Goal: Task Accomplishment & Management: Complete application form

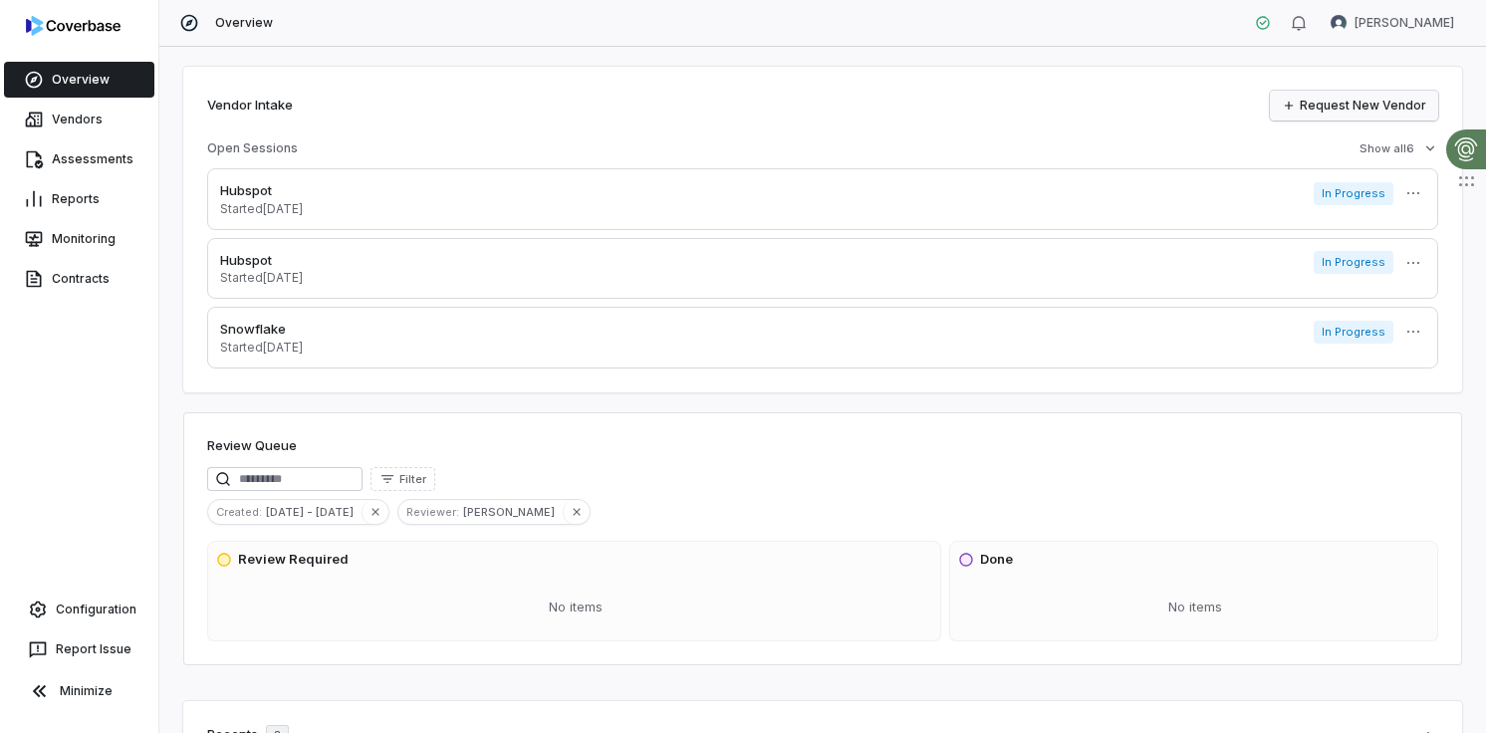
click at [1349, 107] on link "Request New Vendor" at bounding box center [1354, 106] width 168 height 30
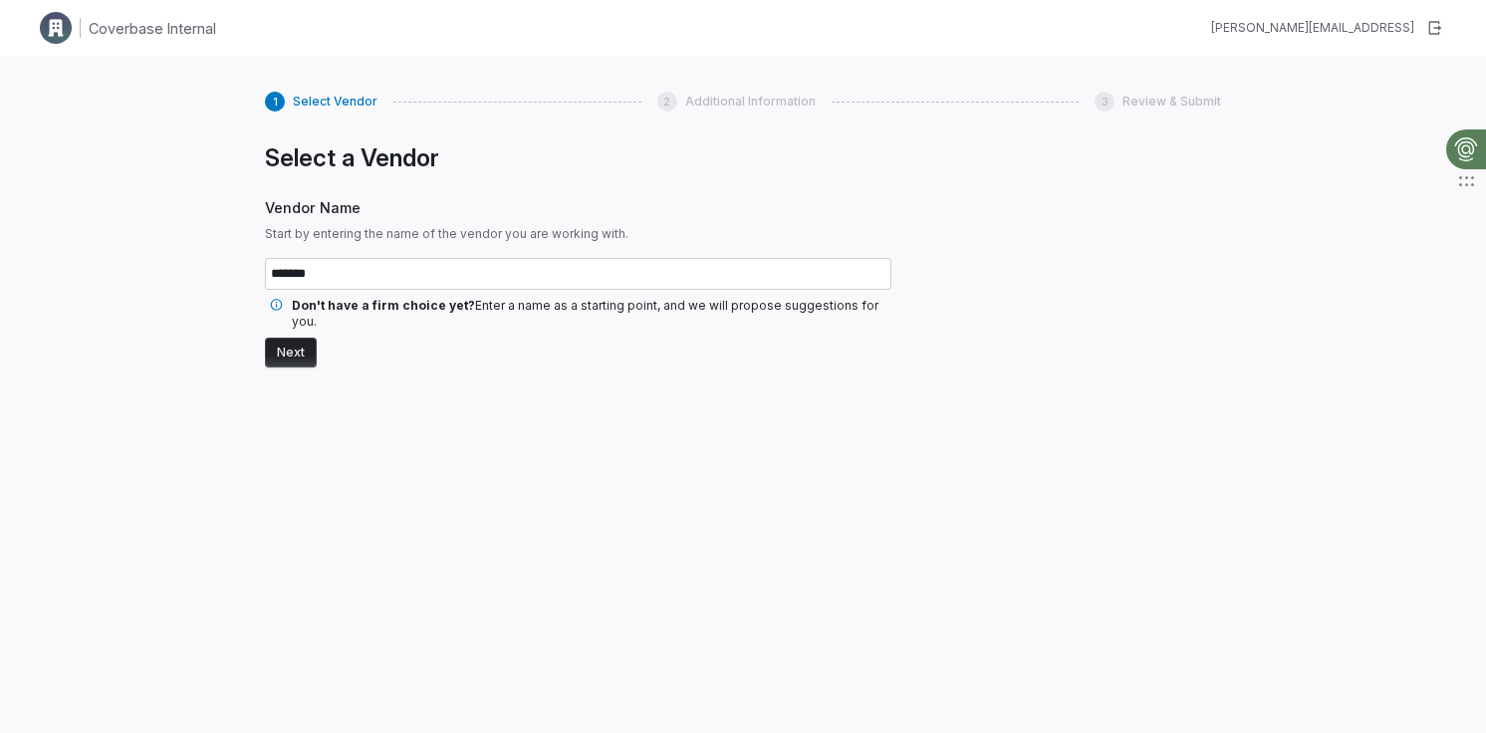
type input "*******"
click at [286, 340] on button "Next" at bounding box center [291, 353] width 52 height 30
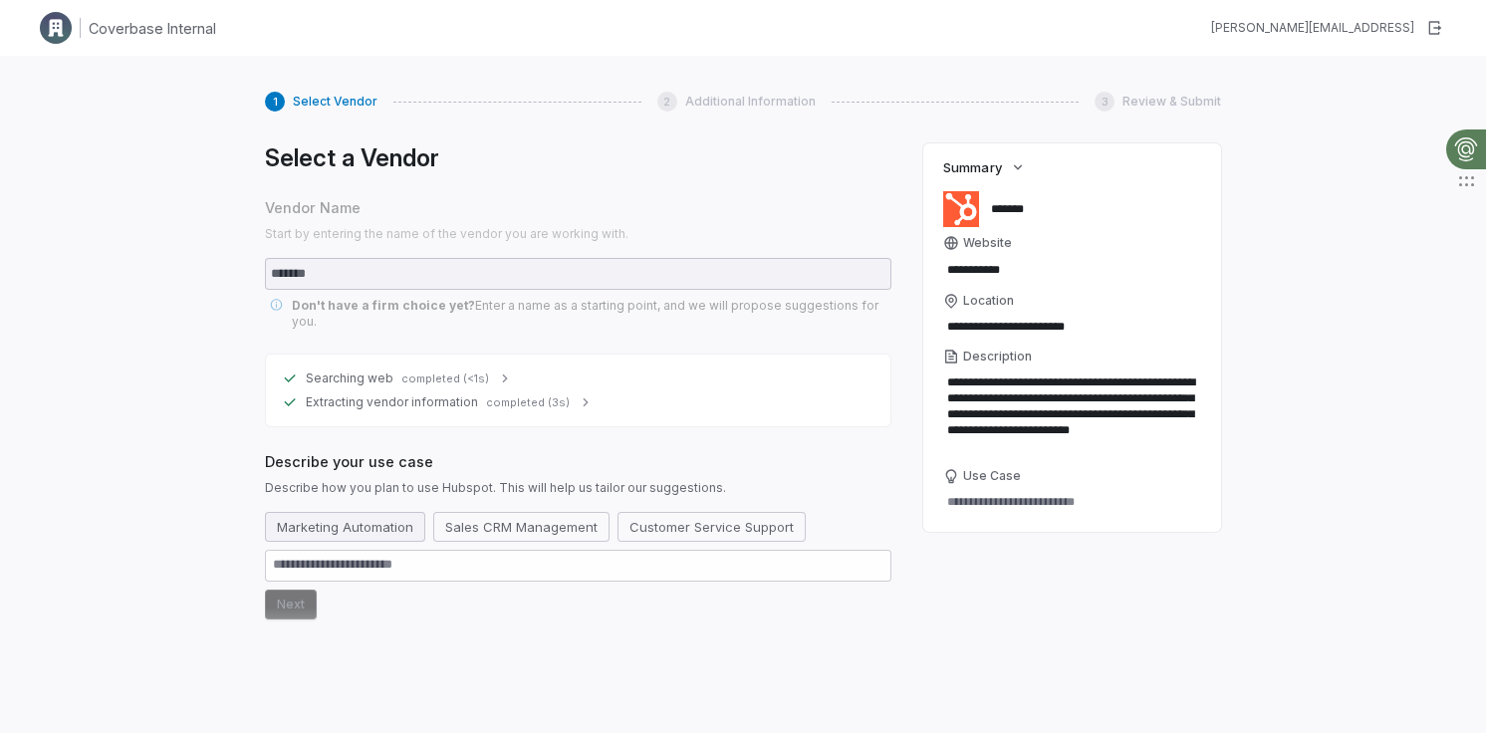
click at [336, 512] on button "Marketing Automation" at bounding box center [345, 527] width 160 height 30
click at [294, 590] on button "Next" at bounding box center [291, 605] width 52 height 30
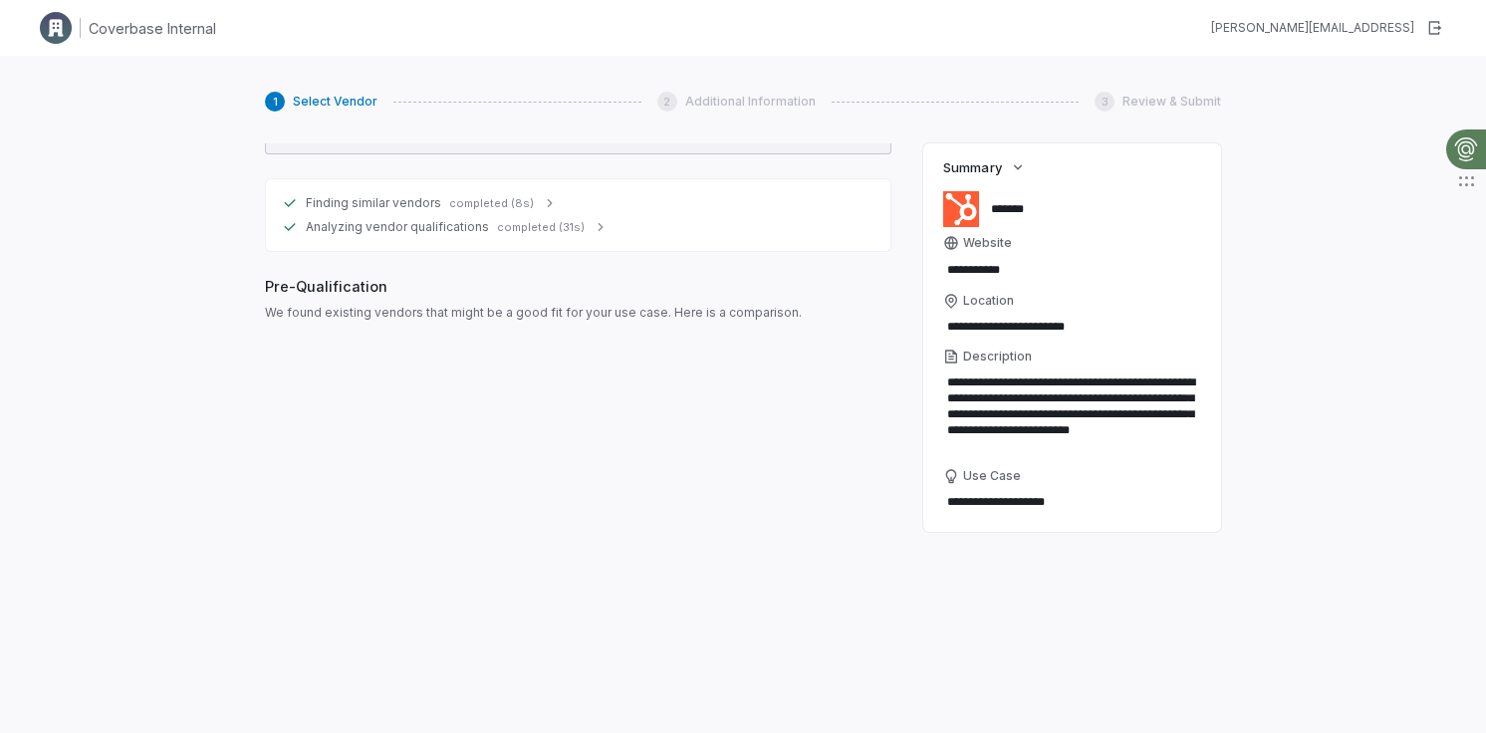
scroll to position [439, 0]
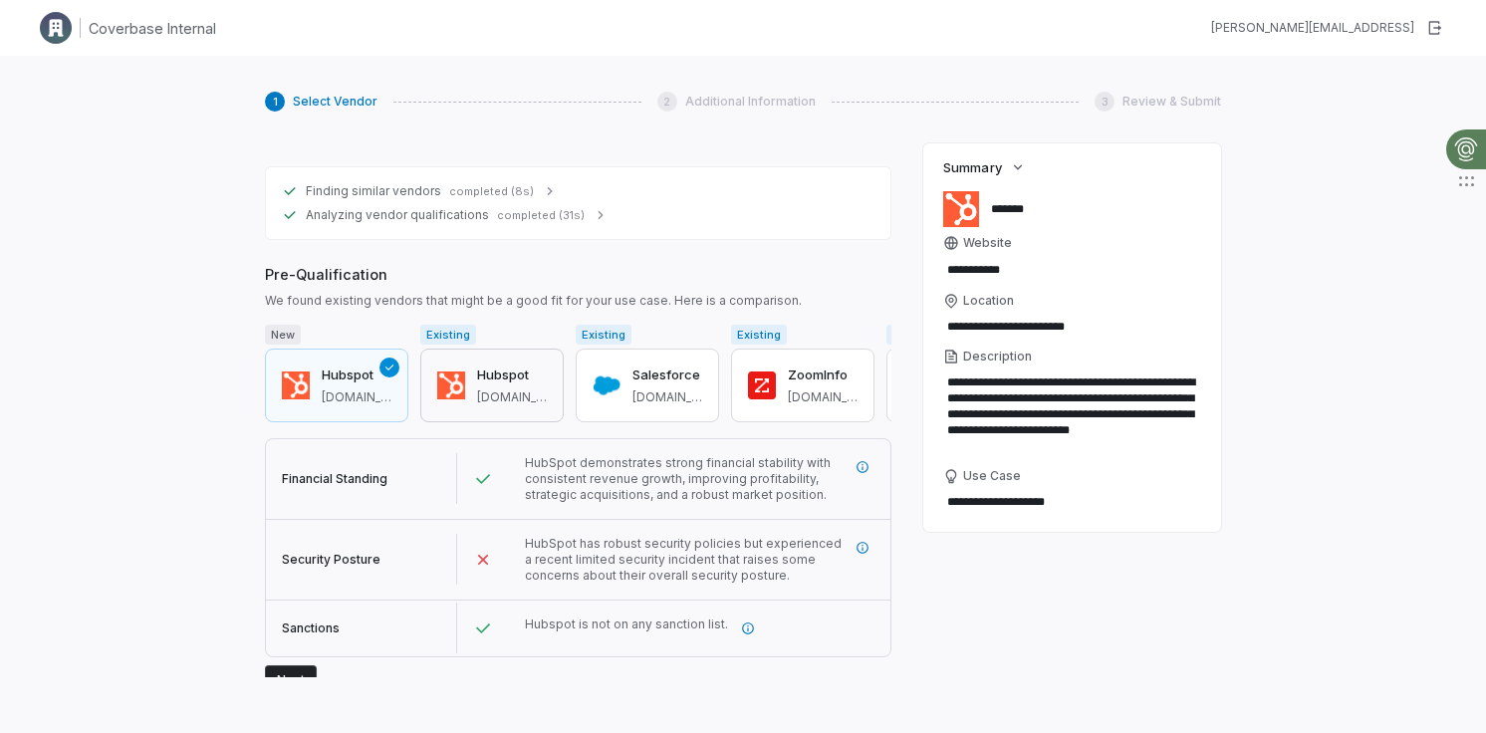
click at [492, 369] on div "Hubspot [DOMAIN_NAME]" at bounding box center [512, 386] width 70 height 40
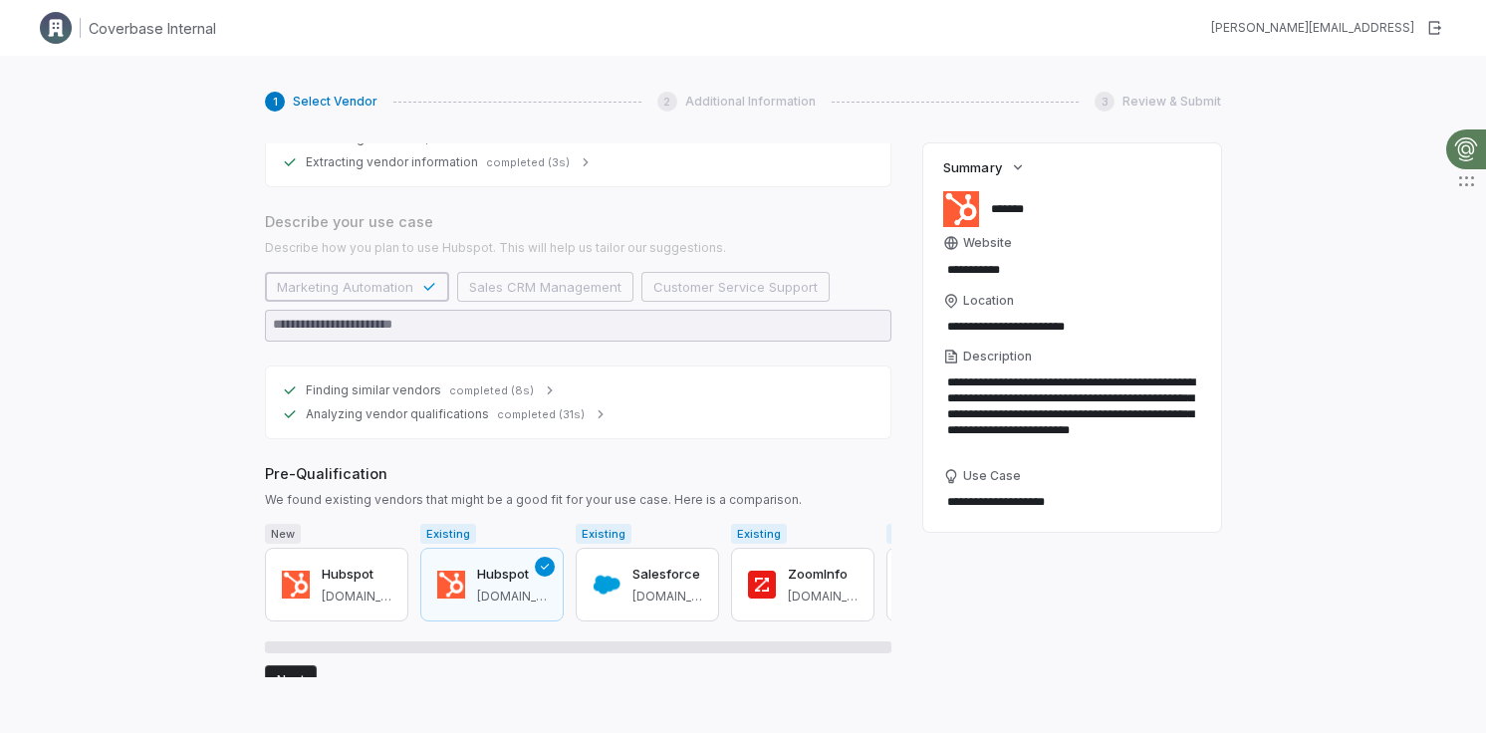
scroll to position [368, 0]
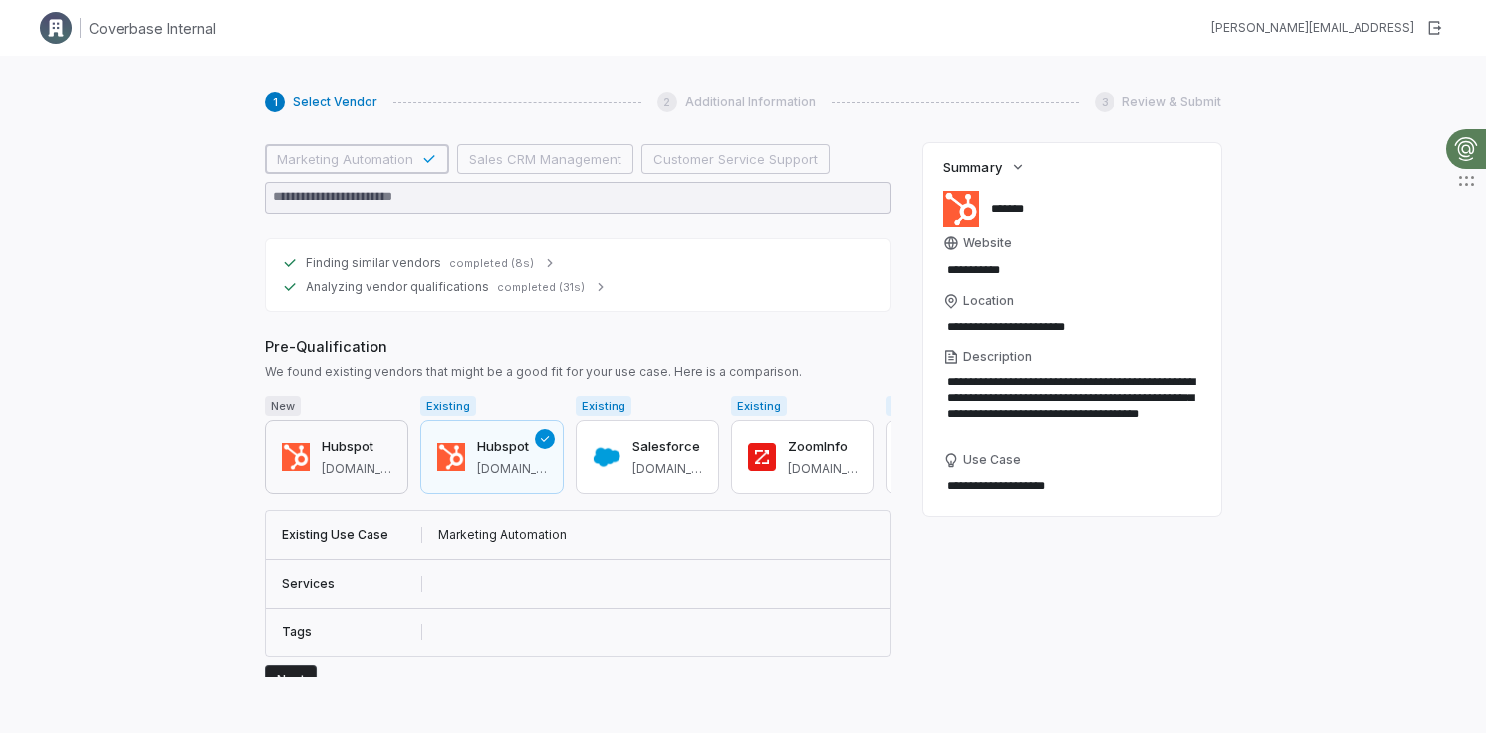
click at [333, 465] on button "Hubspot [DOMAIN_NAME]" at bounding box center [336, 457] width 143 height 74
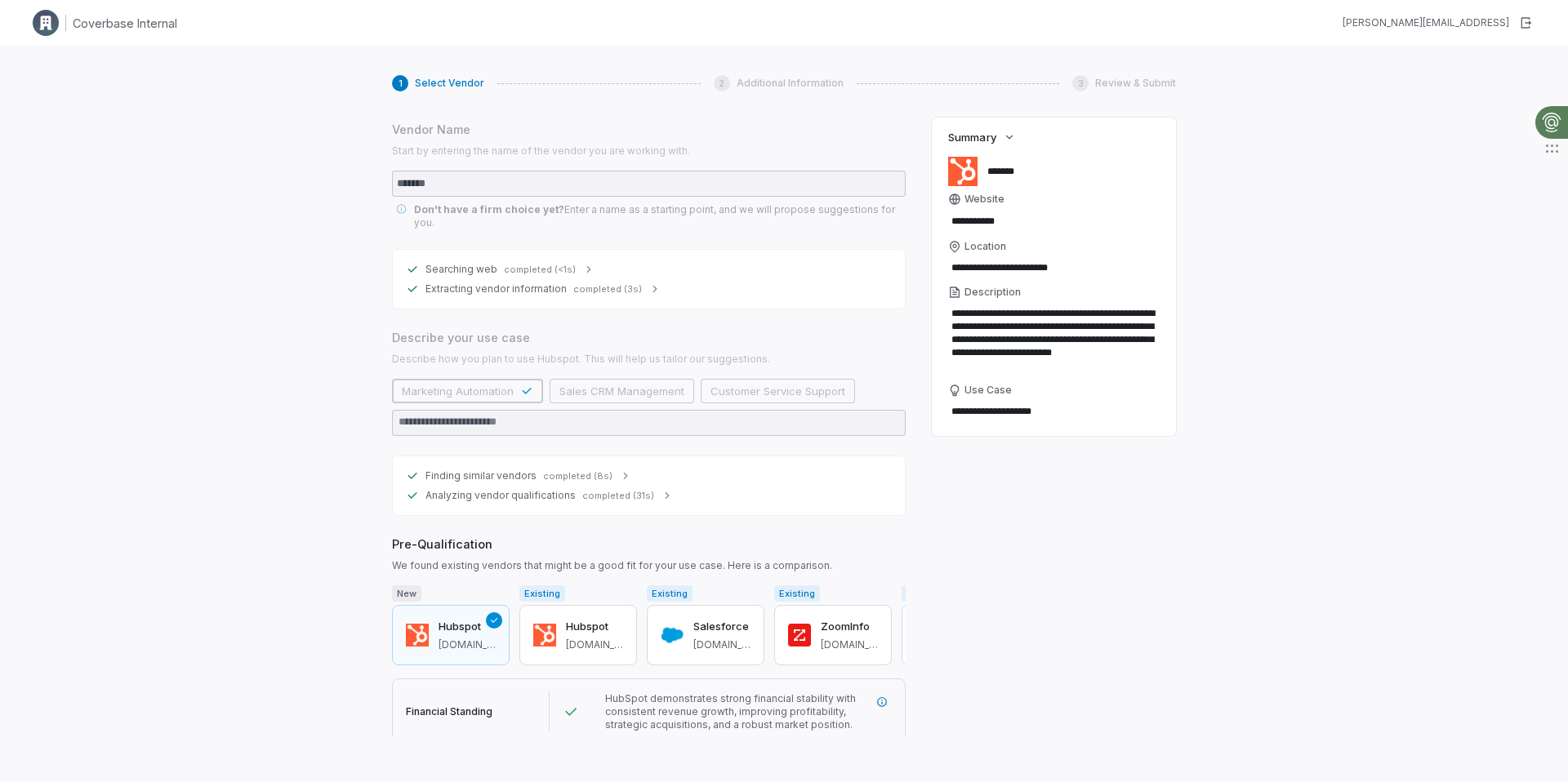
scroll to position [44, 0]
type textarea "*"
